Goal: Navigation & Orientation: Understand site structure

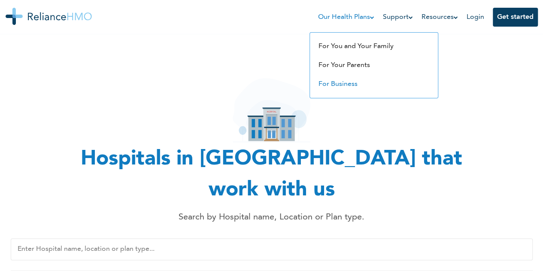
click at [345, 82] on link "For Business" at bounding box center [338, 84] width 39 height 7
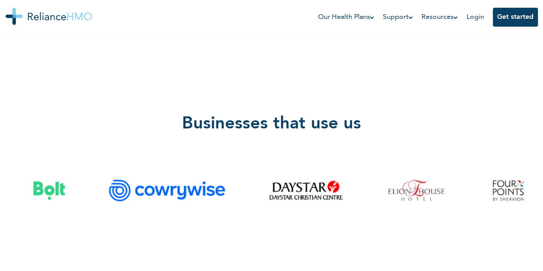
scroll to position [847, 0]
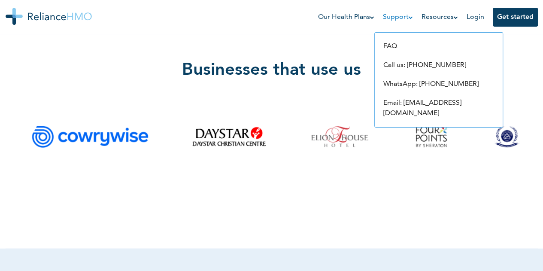
click at [395, 18] on link "Support" at bounding box center [398, 17] width 30 height 10
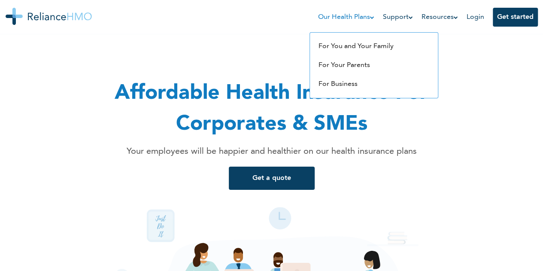
click at [349, 18] on link "Our Health Plans" at bounding box center [346, 17] width 56 height 10
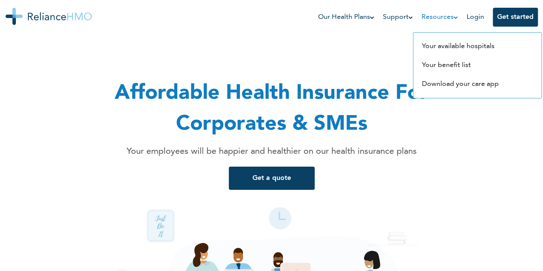
click at [444, 19] on link "Resources" at bounding box center [440, 17] width 37 height 10
